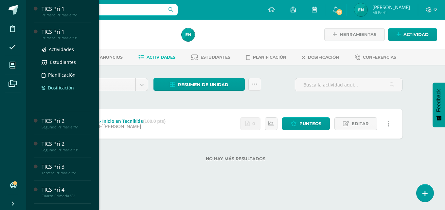
click at [67, 86] on span "Dosificación" at bounding box center [61, 87] width 26 height 6
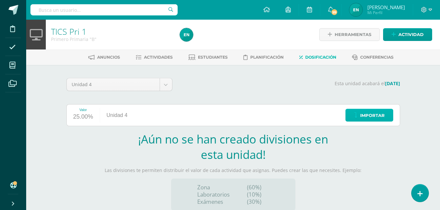
click at [381, 117] on span "Importar" at bounding box center [373, 115] width 25 height 12
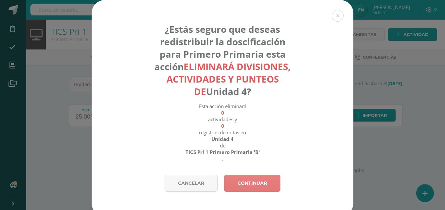
click at [246, 182] on link "Continuar" at bounding box center [252, 183] width 56 height 17
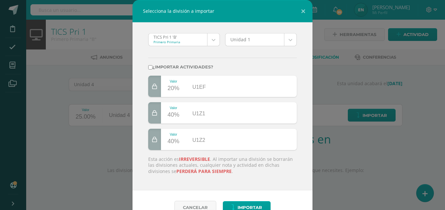
click at [288, 41] on body "Selecciona la división a importar TICS Pri 1 'B' Primero Primaria TICS Pri 1 'B…" at bounding box center [222, 138] width 445 height 277
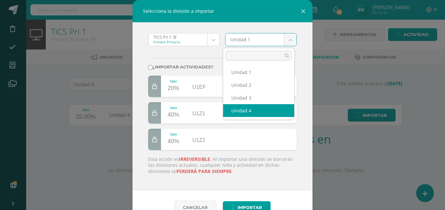
select select "19492"
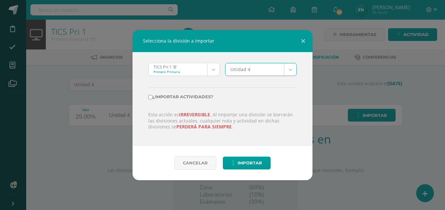
click at [212, 72] on body "Selecciona la división a importar TICS Pri 1 'B' Primero Primaria TICS Pri 1 'B…" at bounding box center [222, 138] width 445 height 277
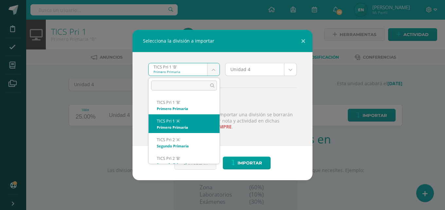
select select "618"
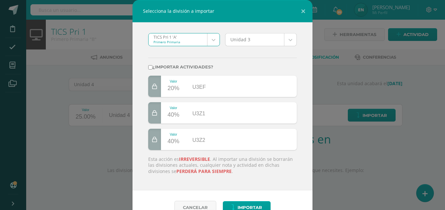
click at [148, 67] on input "¿Importar actividades?" at bounding box center [150, 67] width 4 height 4
checkbox input "true"
click at [243, 205] on span "Importar" at bounding box center [250, 207] width 25 height 12
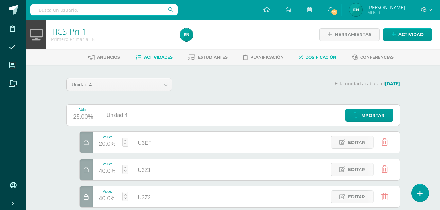
click at [155, 55] on span "Actividades" at bounding box center [158, 57] width 29 height 5
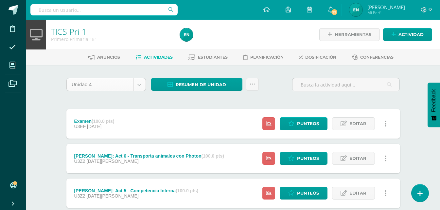
click at [142, 87] on body "Disciplina Asistencia Mis cursos Archivos Soporte Ayuda Reportar un problema Ce…" at bounding box center [220, 195] width 440 height 390
click at [337, 58] on span "Dosificación" at bounding box center [321, 57] width 31 height 5
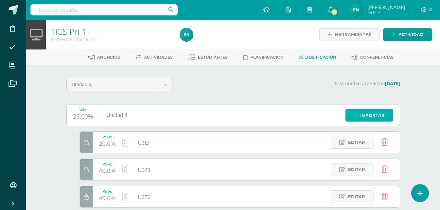
click at [374, 114] on span "Importar" at bounding box center [373, 115] width 25 height 12
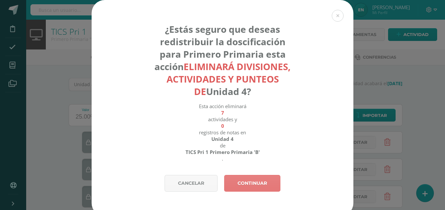
click at [258, 184] on link "Continuar" at bounding box center [252, 183] width 56 height 17
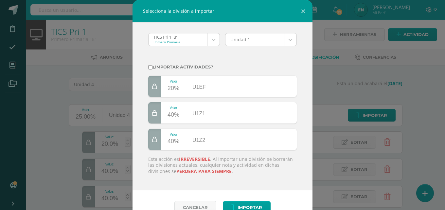
click at [212, 44] on body "Selecciona la división a importar TICS Pri 1 'B' Primero Primaria TICS Pri 1 'B…" at bounding box center [222, 133] width 445 height 267
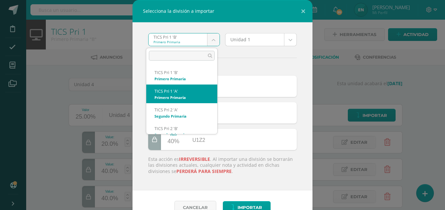
select select "618"
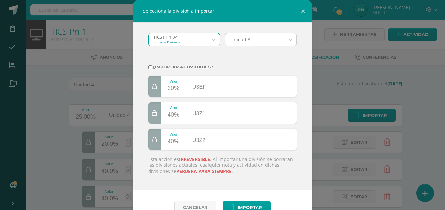
click at [287, 37] on body "Selecciona la división a importar TICS Pri 1 'A' Primero Primaria TICS Pri 1 'B…" at bounding box center [222, 133] width 445 height 267
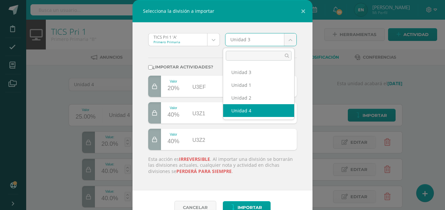
select select "19396"
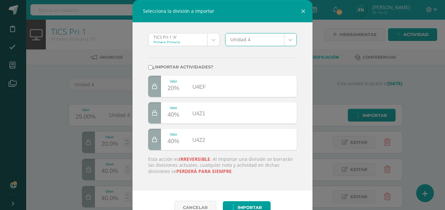
click at [149, 68] on input "¿Importar actividades?" at bounding box center [150, 67] width 4 height 4
checkbox input "true"
click at [254, 205] on span "Importar" at bounding box center [250, 207] width 25 height 12
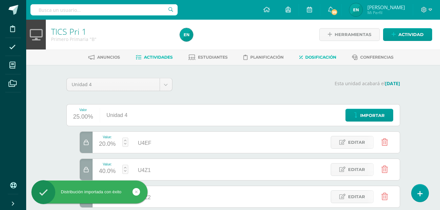
click at [162, 57] on span "Actividades" at bounding box center [158, 57] width 29 height 5
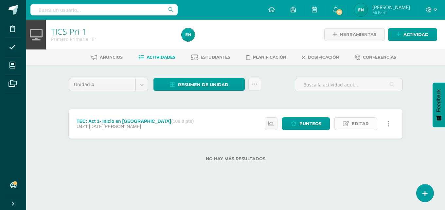
click at [369, 126] on link "Editar" at bounding box center [356, 123] width 43 height 13
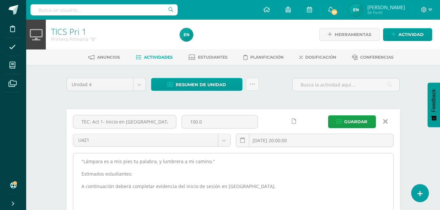
click at [263, 188] on textarea ""Lámpara es a mis pies tu palabra, y lumbrera a mi camino." Estimados estudiant…" at bounding box center [233, 189] width 320 height 72
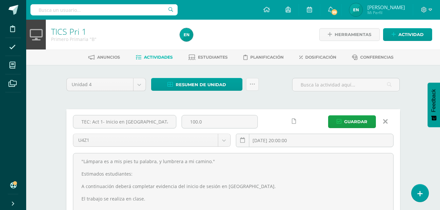
type textarea ""Lámpara es a mis pies tu palabra, y lumbrera a mi camino." Estimados estudiant…"
click at [293, 122] on icon at bounding box center [294, 122] width 4 height 6
click at [324, 146] on input "[DATE] 20:00:00" at bounding box center [314, 140] width 157 height 13
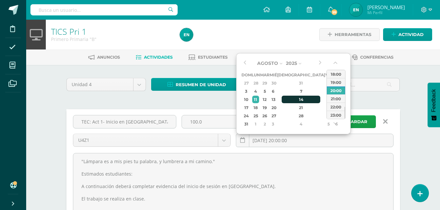
click at [293, 98] on div "14" at bounding box center [301, 100] width 39 height 8
type input "2025-08-14 20:00"
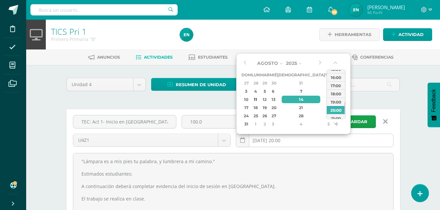
click at [304, 144] on input "2025-08-14 20:00" at bounding box center [314, 140] width 157 height 13
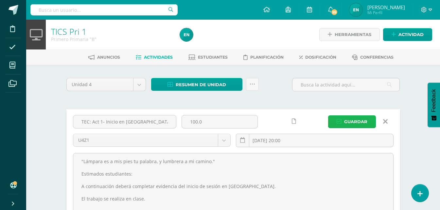
click at [343, 119] on button "Guardar" at bounding box center [352, 121] width 48 height 13
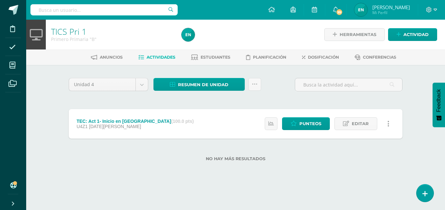
click at [388, 125] on icon at bounding box center [389, 123] width 2 height 7
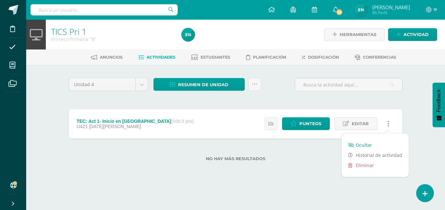
click at [373, 147] on link "Ocultar" at bounding box center [375, 145] width 67 height 10
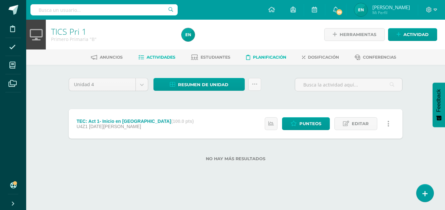
click at [267, 58] on span "Planificación" at bounding box center [269, 57] width 33 height 5
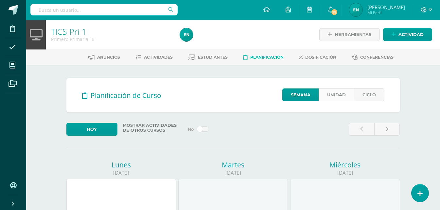
click at [337, 97] on link "Unidad" at bounding box center [336, 94] width 35 height 13
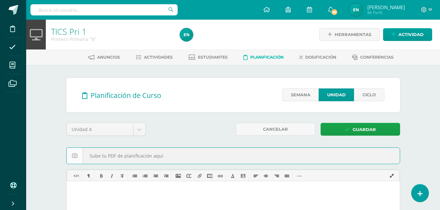
click at [163, 159] on input "file" at bounding box center [233, 156] width 333 height 16
type input "C:\fakepath\Contenidos 1.pdf"
click at [374, 128] on span "Guardar" at bounding box center [364, 129] width 23 height 12
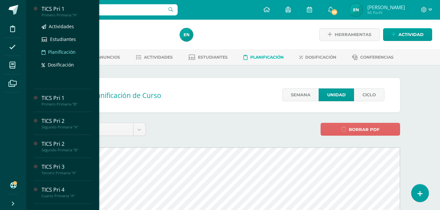
click at [59, 53] on span "Planificación" at bounding box center [62, 52] width 28 height 6
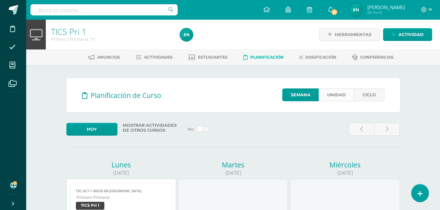
click at [333, 94] on link "Unidad" at bounding box center [336, 94] width 35 height 13
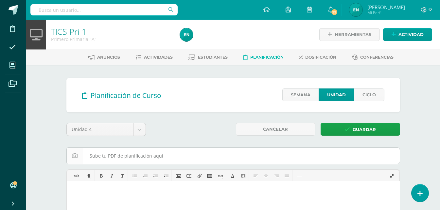
click at [163, 156] on input "file" at bounding box center [233, 156] width 333 height 16
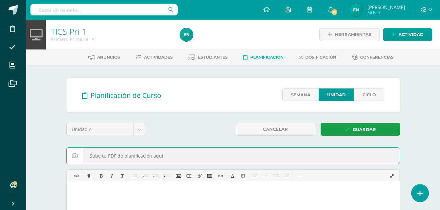
type input "C:\fakepath\Contenidos 1.pdf"
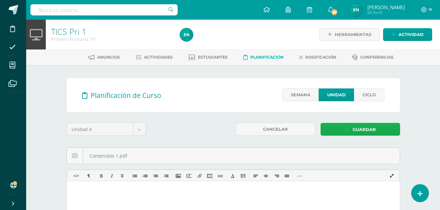
click at [360, 127] on span "Guardar" at bounding box center [364, 129] width 23 height 12
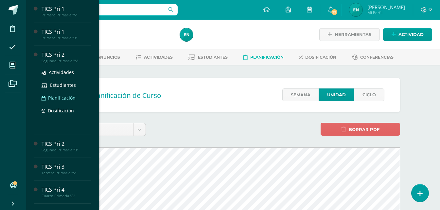
click at [66, 97] on span "Planificación" at bounding box center [62, 98] width 28 height 6
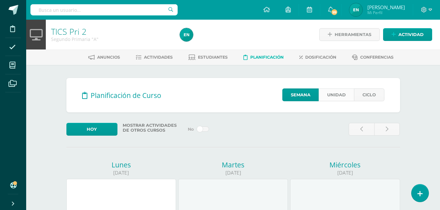
click at [346, 99] on link "Unidad" at bounding box center [336, 94] width 35 height 13
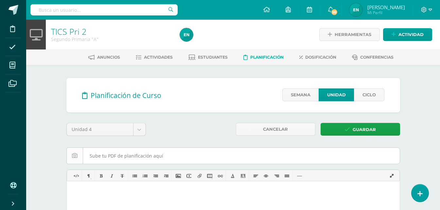
click at [132, 156] on input "file" at bounding box center [233, 156] width 333 height 16
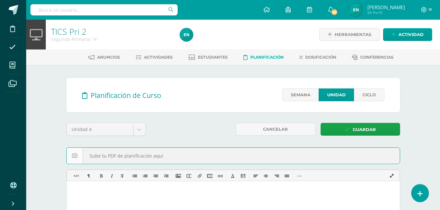
type input "C:\fakepath\Contenidos 2.pdf"
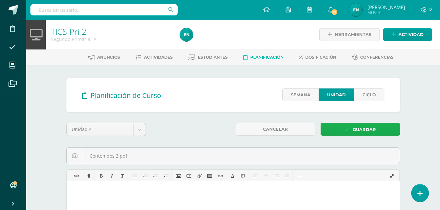
click at [379, 133] on link "Guardar" at bounding box center [361, 129] width 80 height 13
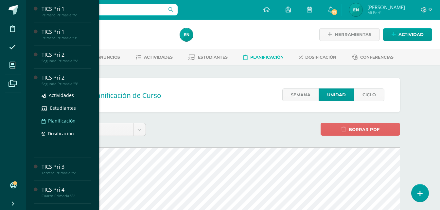
click at [67, 123] on span "Planificación" at bounding box center [62, 121] width 28 height 6
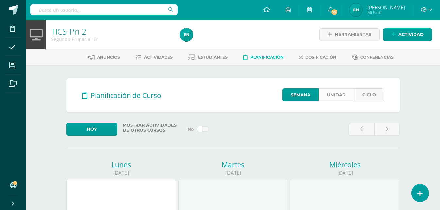
click at [348, 97] on link "Unidad" at bounding box center [336, 94] width 35 height 13
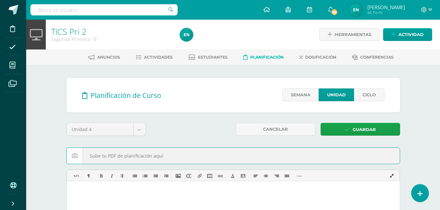
click at [122, 159] on input "file" at bounding box center [233, 156] width 333 height 16
type input "C:\fakepath\Contenidos 2.pdf"
click at [374, 132] on span "Guardar" at bounding box center [364, 129] width 23 height 12
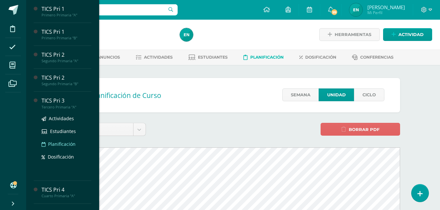
click at [68, 144] on span "Planificación" at bounding box center [62, 144] width 28 height 6
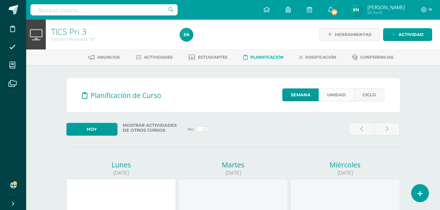
click at [337, 98] on link "Unidad" at bounding box center [336, 94] width 35 height 13
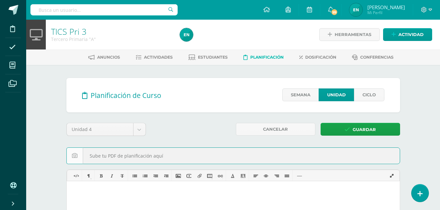
click at [147, 154] on input "file" at bounding box center [233, 156] width 333 height 16
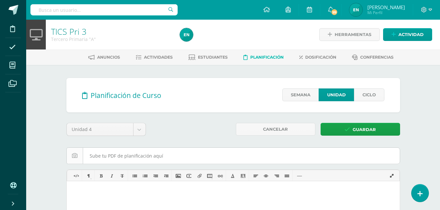
type input "C:\fakepath\Contenidos 3.pdf"
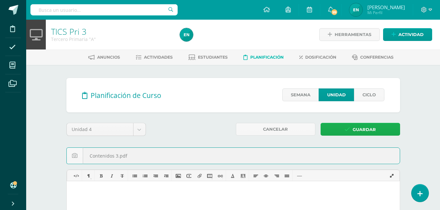
click at [373, 128] on span "Guardar" at bounding box center [364, 129] width 23 height 12
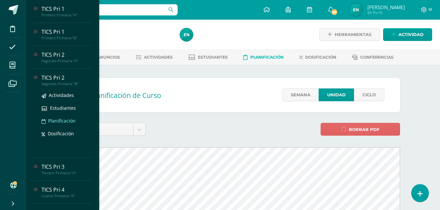
scroll to position [33, 0]
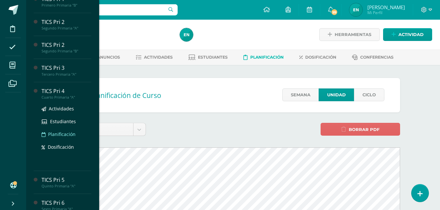
click at [67, 135] on span "Planificación" at bounding box center [62, 134] width 28 height 6
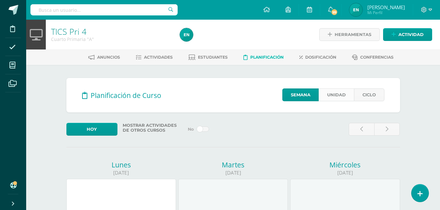
click at [337, 91] on link "Unidad" at bounding box center [336, 94] width 35 height 13
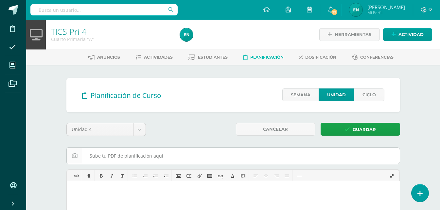
click at [182, 154] on input "file" at bounding box center [233, 156] width 333 height 16
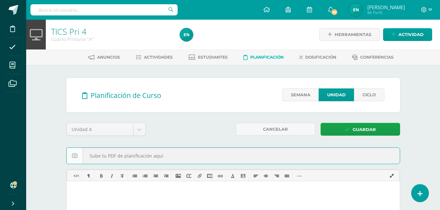
type input "C:\fakepath\Contenidos 4.pdf"
click at [368, 130] on span "Guardar" at bounding box center [364, 129] width 23 height 12
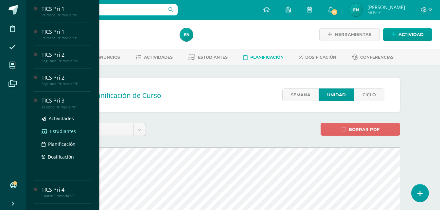
scroll to position [65, 0]
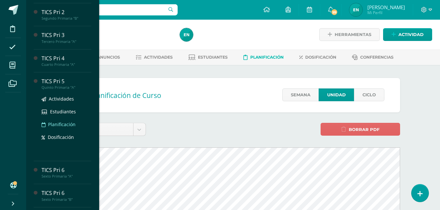
click at [67, 121] on link "Planificación" at bounding box center [67, 125] width 50 height 8
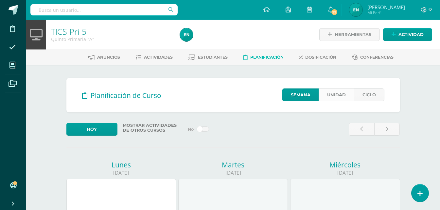
click at [332, 92] on link "Unidad" at bounding box center [336, 94] width 35 height 13
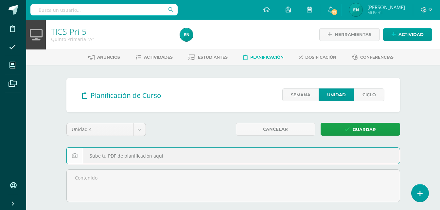
click at [149, 151] on input "file" at bounding box center [233, 156] width 333 height 16
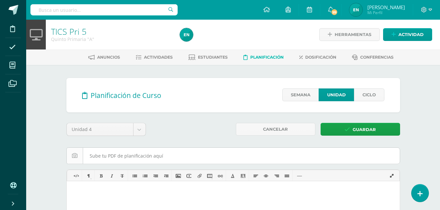
type input "C:\fakepath\Contenidos 5.pdf"
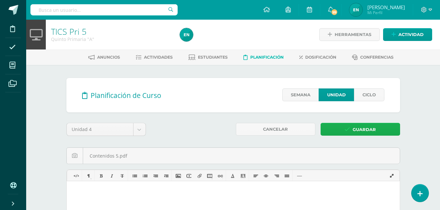
click at [380, 132] on link "Guardar" at bounding box center [361, 129] width 80 height 13
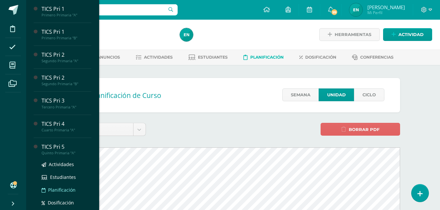
scroll to position [65, 0]
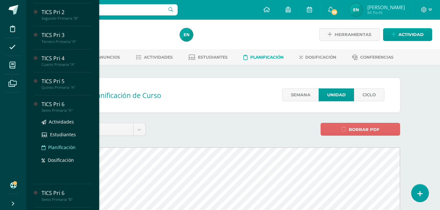
click at [69, 144] on span "Planificación" at bounding box center [62, 147] width 28 height 6
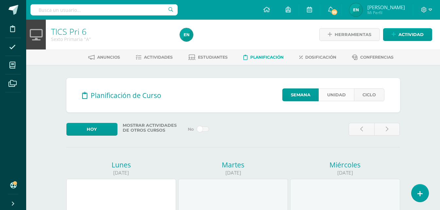
click at [332, 92] on link "Unidad" at bounding box center [336, 94] width 35 height 13
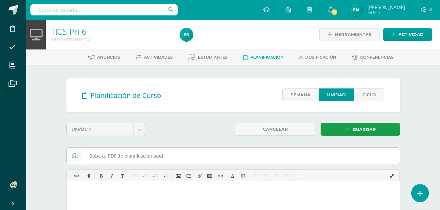
click at [155, 159] on input "file" at bounding box center [233, 156] width 333 height 16
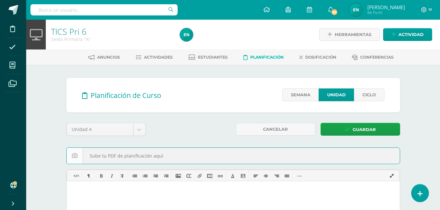
type input "C:\fakepath\Contenidos 6.pdf"
click at [353, 133] on link "Guardar" at bounding box center [361, 129] width 80 height 13
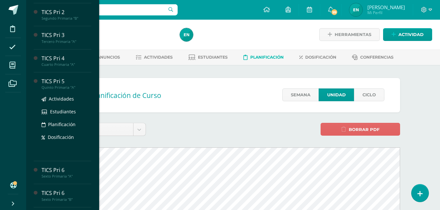
scroll to position [98, 0]
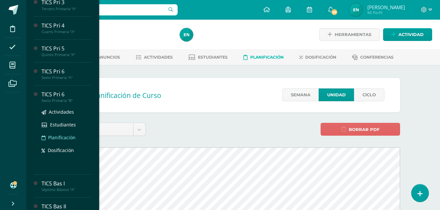
click at [63, 139] on span "Planificación" at bounding box center [62, 137] width 28 height 6
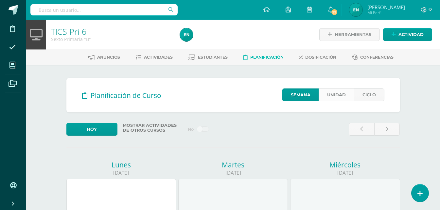
click at [345, 94] on link "Unidad" at bounding box center [336, 94] width 35 height 13
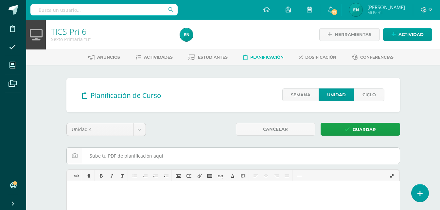
click at [144, 158] on input "file" at bounding box center [233, 156] width 333 height 16
type input "C:\fakepath\Contenidos 6.pdf"
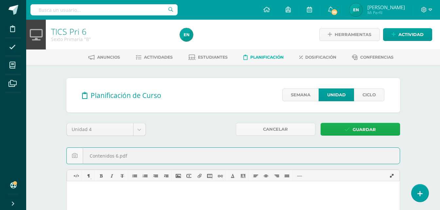
click at [368, 126] on span "Guardar" at bounding box center [364, 129] width 23 height 12
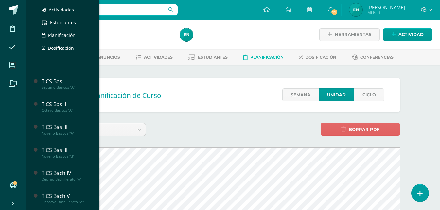
scroll to position [190, 0]
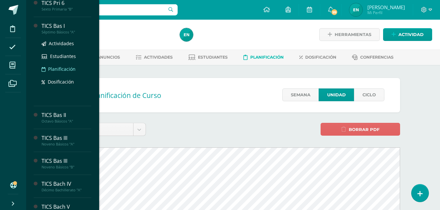
click at [68, 68] on span "Planificación" at bounding box center [62, 69] width 28 height 6
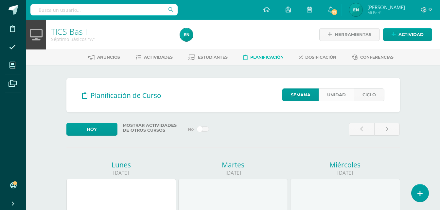
click at [339, 91] on link "Unidad" at bounding box center [336, 94] width 35 height 13
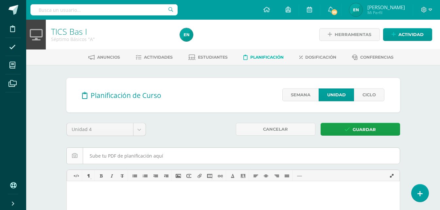
click at [119, 153] on input "file" at bounding box center [233, 156] width 333 height 16
type input "C:\fakepath\Contenidos 7.pdf"
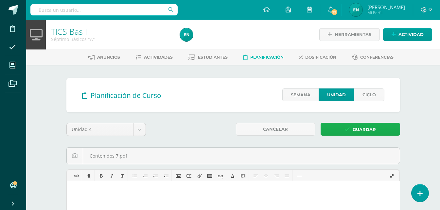
click at [360, 132] on span "Guardar" at bounding box center [364, 129] width 23 height 12
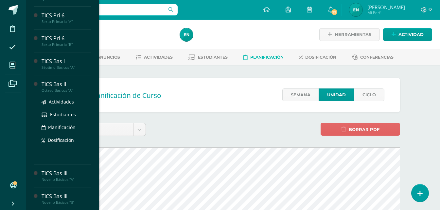
scroll to position [193, 0]
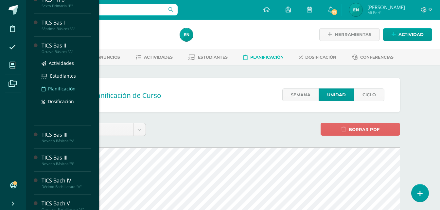
click at [61, 86] on span "Planificación" at bounding box center [62, 88] width 28 height 6
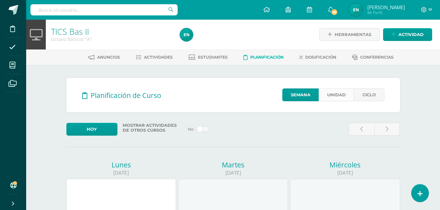
click at [343, 95] on link "Unidad" at bounding box center [336, 94] width 35 height 13
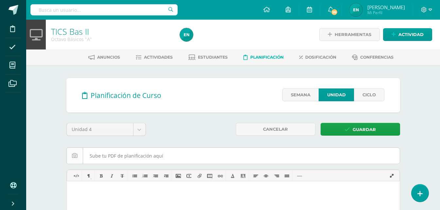
click at [142, 158] on input "file" at bounding box center [233, 156] width 333 height 16
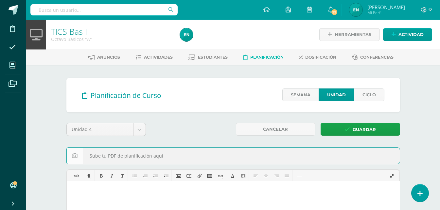
type input "C:\fakepath\Contenidos 8.pdf"
click at [351, 131] on link "Guardar" at bounding box center [361, 129] width 80 height 13
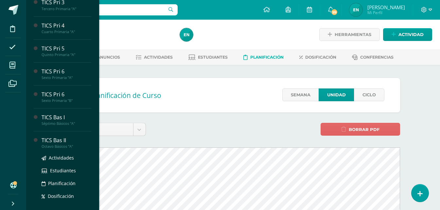
scroll to position [164, 0]
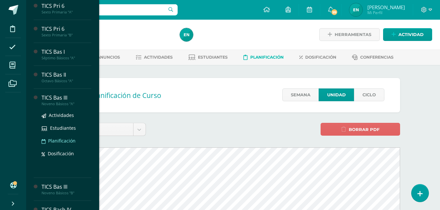
click at [64, 139] on span "Planificación" at bounding box center [62, 141] width 28 height 6
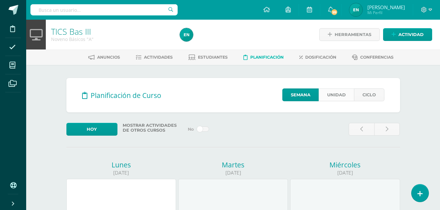
click at [336, 92] on link "Unidad" at bounding box center [336, 94] width 35 height 13
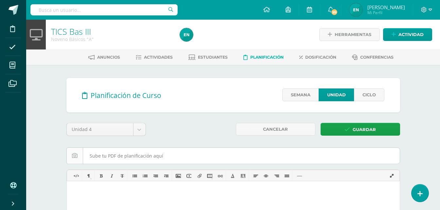
click at [120, 160] on input "file" at bounding box center [233, 156] width 333 height 16
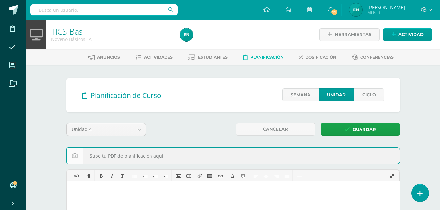
type input "C:\fakepath\Contenidos 9.pdf"
click at [357, 133] on span "Guardar" at bounding box center [364, 129] width 23 height 12
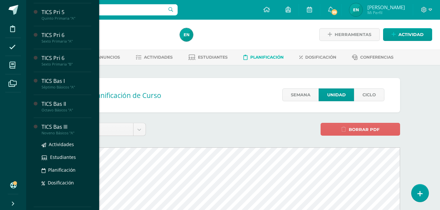
scroll to position [164, 0]
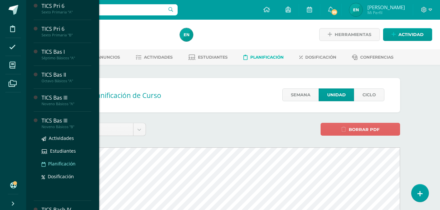
click at [68, 164] on span "Planificación" at bounding box center [62, 163] width 28 height 6
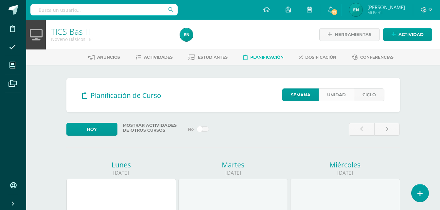
click at [337, 94] on link "Unidad" at bounding box center [336, 94] width 35 height 13
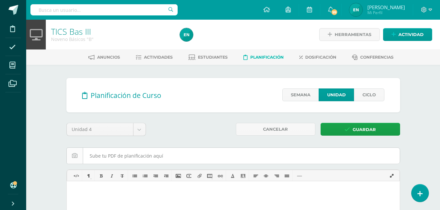
click at [156, 156] on input "file" at bounding box center [233, 156] width 333 height 16
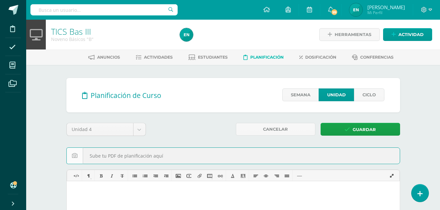
type input "C:\fakepath\Contenidos 9.pdf"
click at [358, 127] on span "Guardar" at bounding box center [364, 129] width 23 height 12
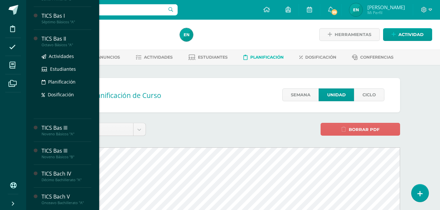
scroll to position [200, 0]
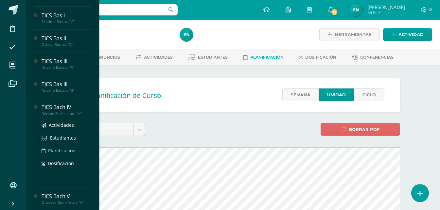
click at [65, 150] on span "Planificación" at bounding box center [62, 150] width 28 height 6
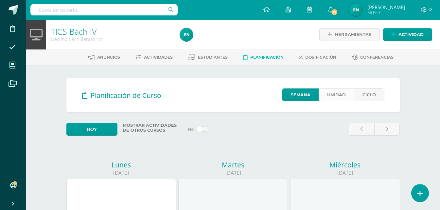
click at [333, 97] on link "Unidad" at bounding box center [336, 94] width 35 height 13
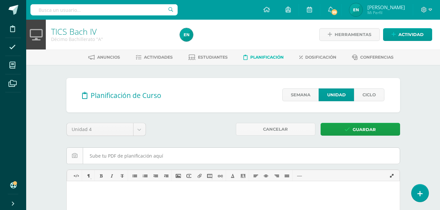
click at [152, 157] on input "file" at bounding box center [233, 156] width 333 height 16
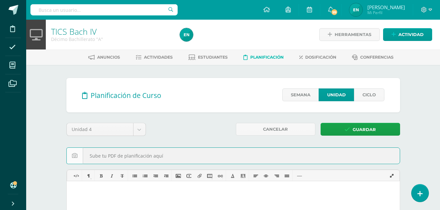
type input "C:\fakepath\Contenidos 10.pdf"
click at [345, 130] on icon at bounding box center [348, 130] width 6 height 6
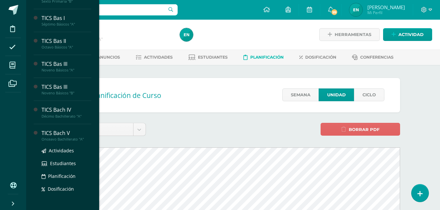
scroll to position [199, 0]
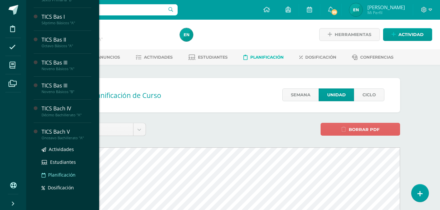
click at [61, 176] on span "Planificación" at bounding box center [62, 175] width 28 height 6
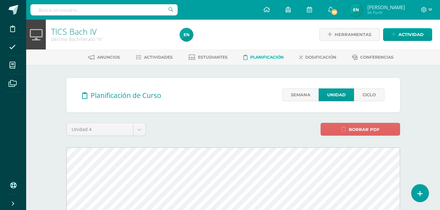
scroll to position [135, 0]
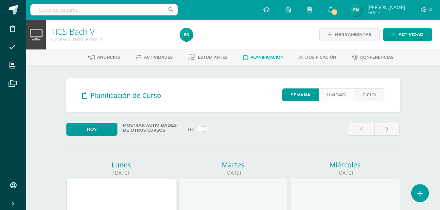
click at [345, 98] on link "Unidad" at bounding box center [336, 94] width 35 height 13
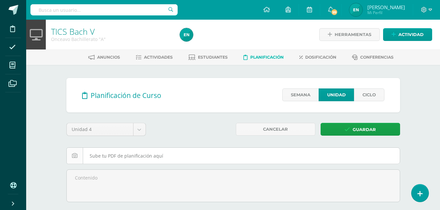
click at [165, 157] on input "file" at bounding box center [233, 156] width 333 height 16
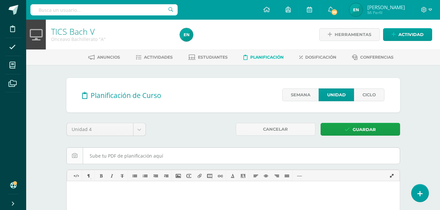
type input "C:\fakepath\Contenidos 11.pdf"
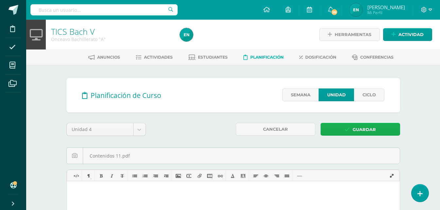
click at [358, 129] on span "Guardar" at bounding box center [364, 129] width 23 height 12
